Goal: Information Seeking & Learning: Check status

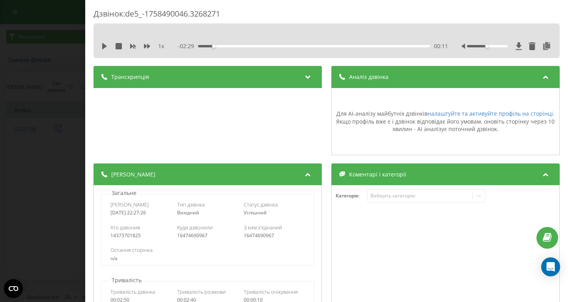
click at [50, 65] on div "Дзвінок : de5_-1758490046.3268271 1 x - 02:29 00:11 00:11 Транскрипція Для AI-а…" at bounding box center [284, 151] width 568 height 302
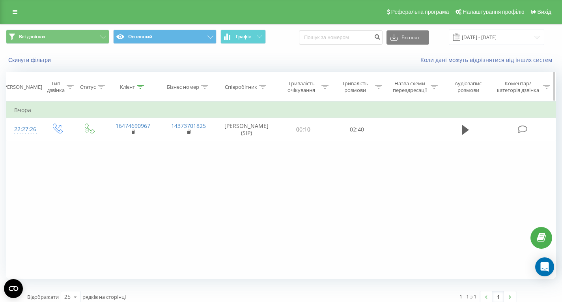
click at [144, 89] on div "Клієнт" at bounding box center [133, 87] width 56 height 7
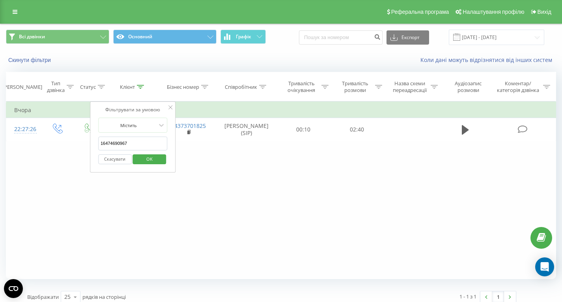
click at [133, 146] on input "16474690967" at bounding box center [132, 144] width 69 height 14
paste input "306934700611"
type input "306934700611"
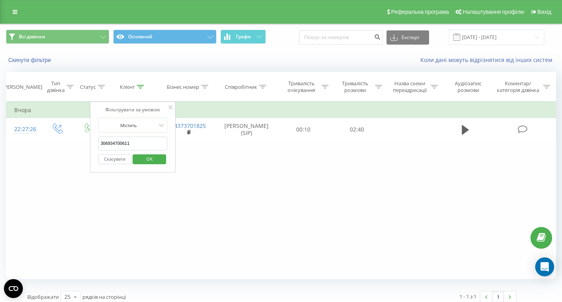
click button "OK" at bounding box center [150, 159] width 34 height 10
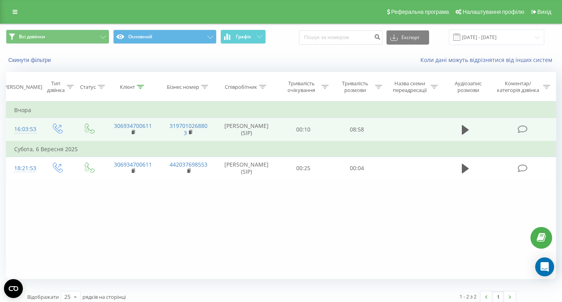
click at [26, 132] on div "16:03:53" at bounding box center [23, 129] width 19 height 15
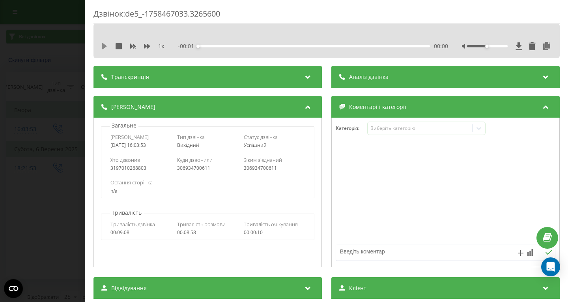
click at [106, 47] on icon at bounding box center [104, 46] width 6 height 6
click at [103, 47] on icon at bounding box center [103, 46] width 2 height 6
click at [544, 43] on icon at bounding box center [546, 46] width 9 height 8
click at [23, 139] on div "Дзвінок : de5_-1758467033.3265600 1 x - 08:35 00:22 00:22 Транскрипція Для AI-а…" at bounding box center [284, 151] width 568 height 302
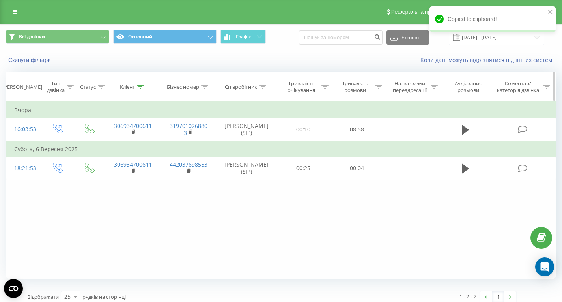
click at [140, 84] on div at bounding box center [140, 87] width 7 height 7
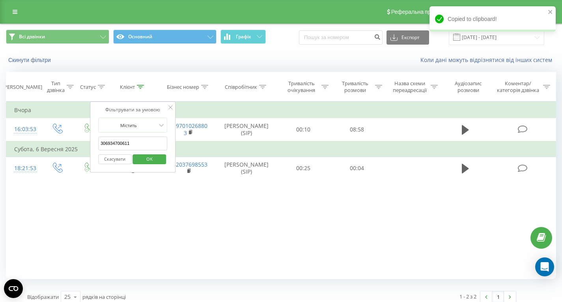
click at [134, 144] on input "306934700611" at bounding box center [132, 144] width 69 height 14
paste input "31640054838"
type input "31640054838"
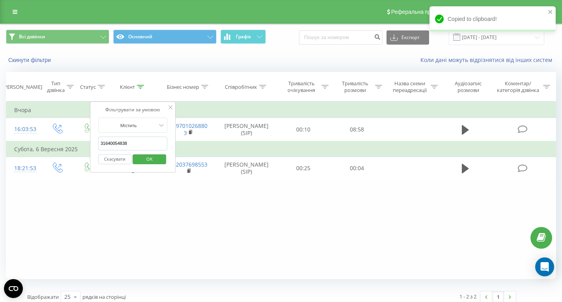
click button "OK" at bounding box center [150, 159] width 34 height 10
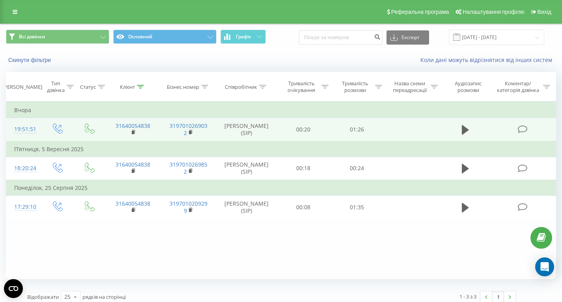
click at [20, 132] on div "19:51:51" at bounding box center [23, 129] width 19 height 15
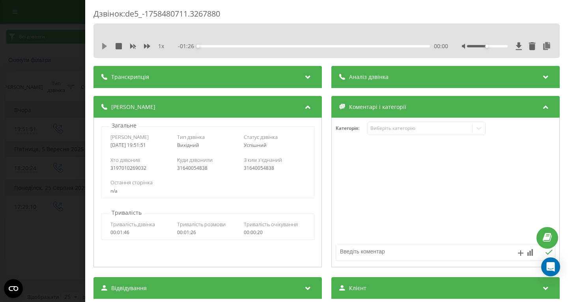
click at [101, 47] on icon at bounding box center [104, 46] width 6 height 6
click at [281, 47] on div "00:31" at bounding box center [314, 46] width 232 height 2
click at [330, 45] on div "00:49" at bounding box center [314, 46] width 232 height 2
click at [163, 45] on span "1 x" at bounding box center [161, 46] width 6 height 8
click at [162, 46] on span "1 x" at bounding box center [161, 46] width 6 height 8
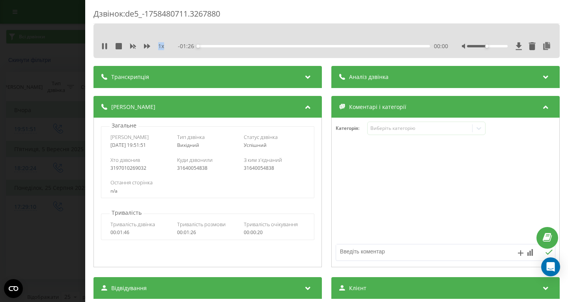
click at [162, 46] on span "1 x" at bounding box center [161, 46] width 6 height 8
click at [165, 48] on div "1 x" at bounding box center [136, 46] width 71 height 8
click at [256, 47] on div "- 00:27 00:58 00:58" at bounding box center [313, 46] width 270 height 8
click at [254, 46] on div "00:59" at bounding box center [314, 46] width 232 height 2
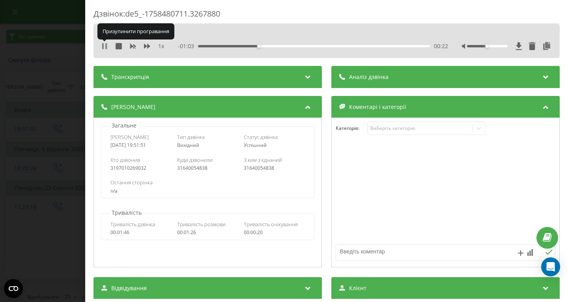
click at [105, 45] on icon at bounding box center [106, 46] width 2 height 6
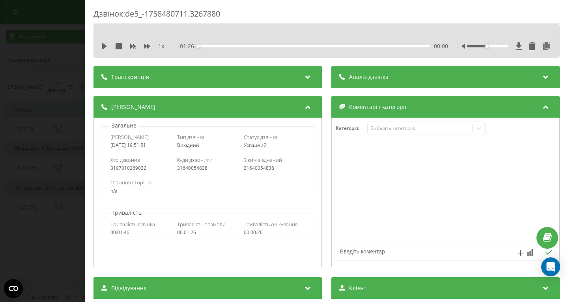
click at [60, 113] on div "Дзвінок : de5_-1758480711.3267880 1 x - 01:26 00:00 00:00 Транскрипція Для AI-а…" at bounding box center [284, 151] width 568 height 302
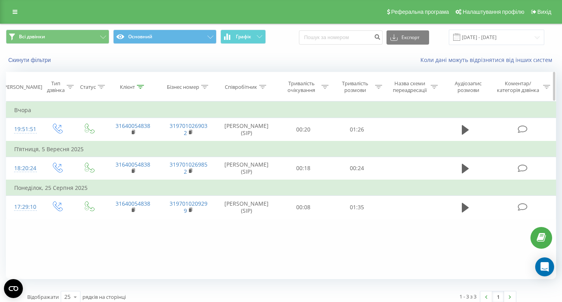
click at [140, 89] on div at bounding box center [140, 87] width 7 height 7
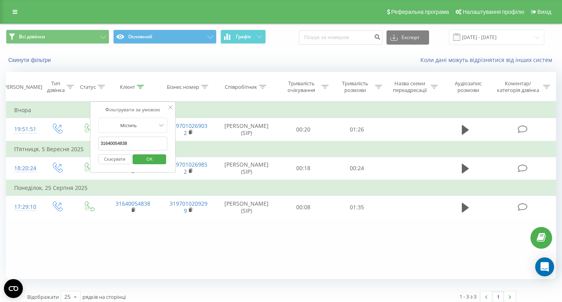
click at [139, 137] on input "31640054838" at bounding box center [132, 144] width 69 height 14
paste input "31615028468"
type input "31615028468"
click button "OK" at bounding box center [150, 159] width 34 height 10
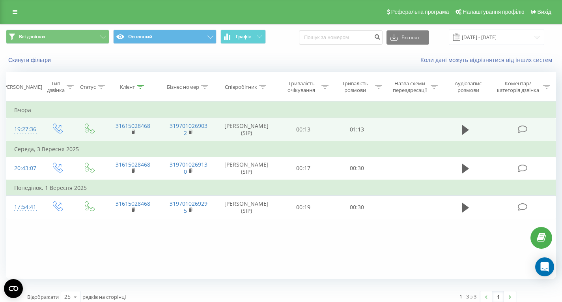
click at [33, 130] on div "19:27:36" at bounding box center [23, 129] width 19 height 15
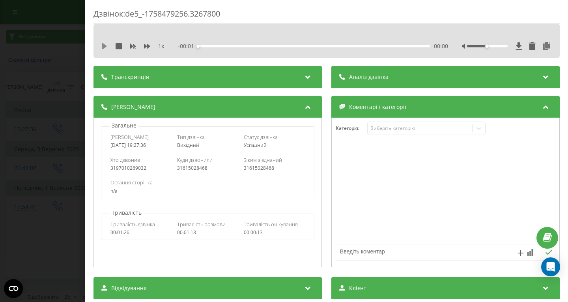
click at [103, 47] on icon at bounding box center [104, 46] width 5 height 6
click at [249, 46] on div "00:16" at bounding box center [314, 46] width 232 height 2
